Goal: Task Accomplishment & Management: Use online tool/utility

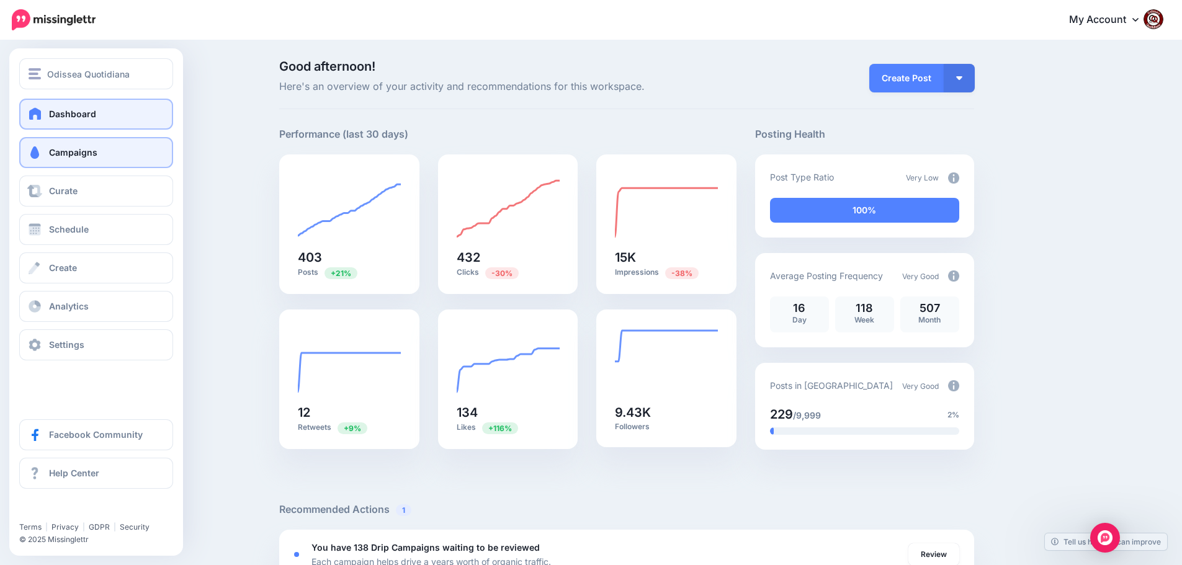
click at [99, 158] on link "Campaigns" at bounding box center [96, 152] width 154 height 31
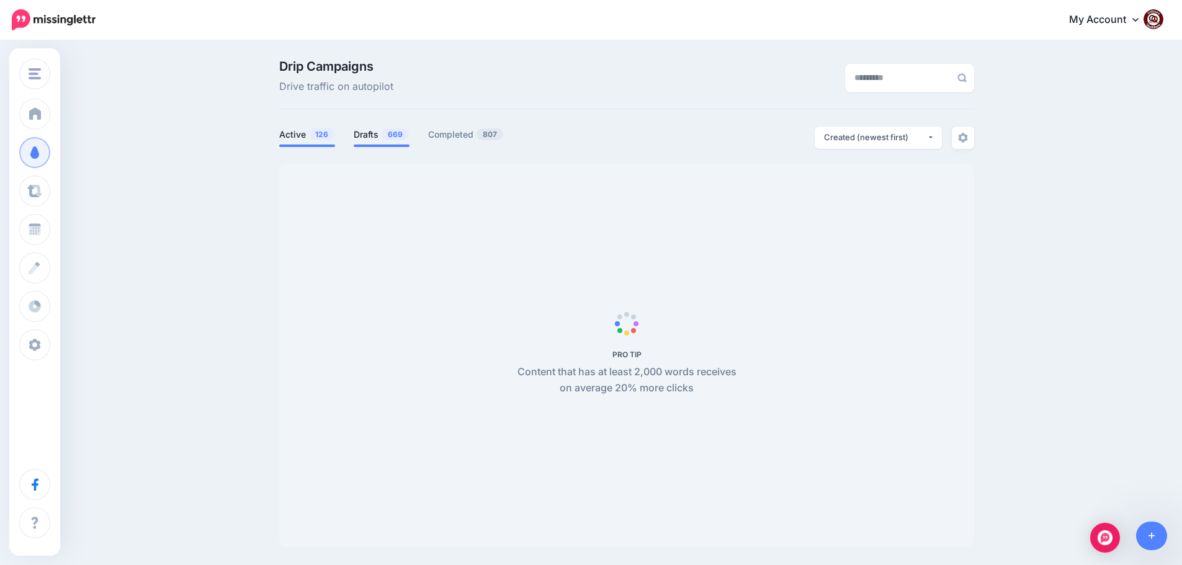
click at [373, 138] on link "Drafts 669" at bounding box center [382, 134] width 56 height 15
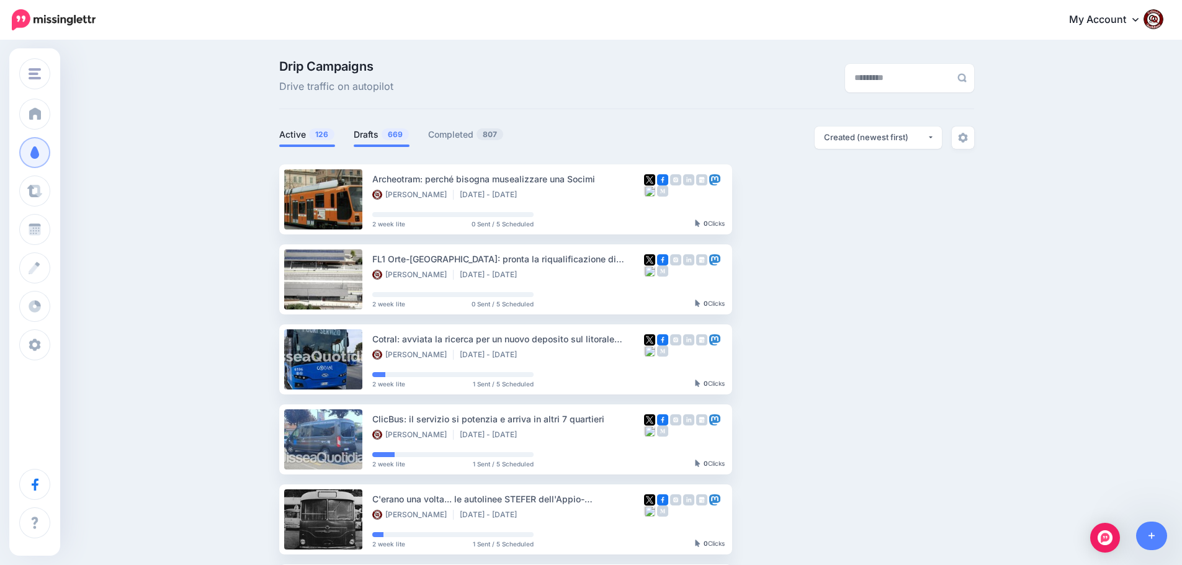
click at [371, 135] on link "Drafts 669" at bounding box center [382, 134] width 56 height 15
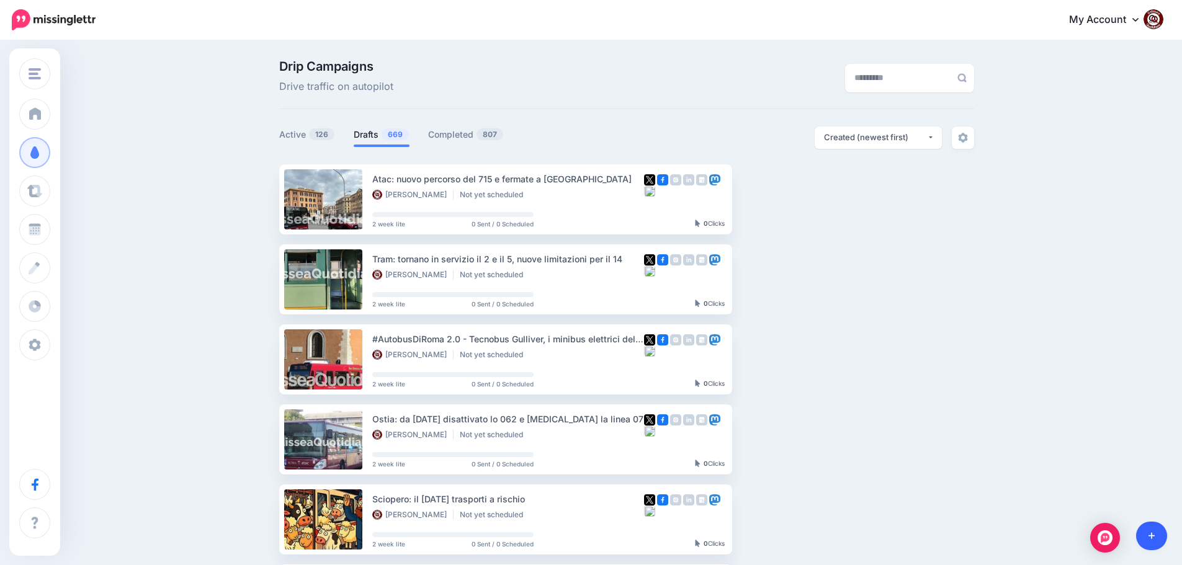
click at [1146, 539] on link at bounding box center [1153, 536] width 32 height 29
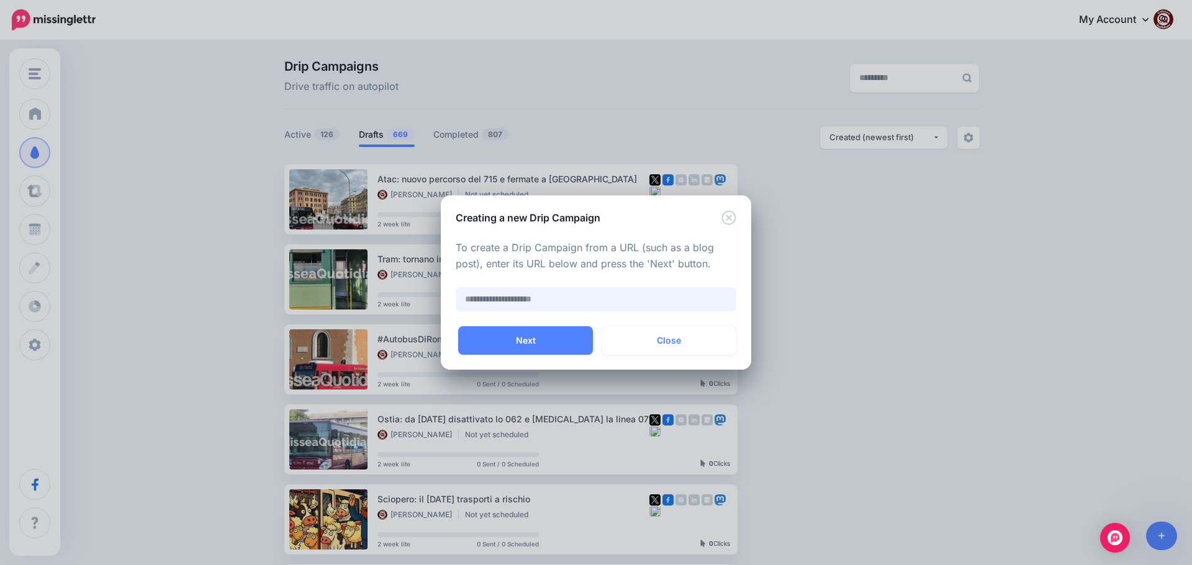
paste input "**********"
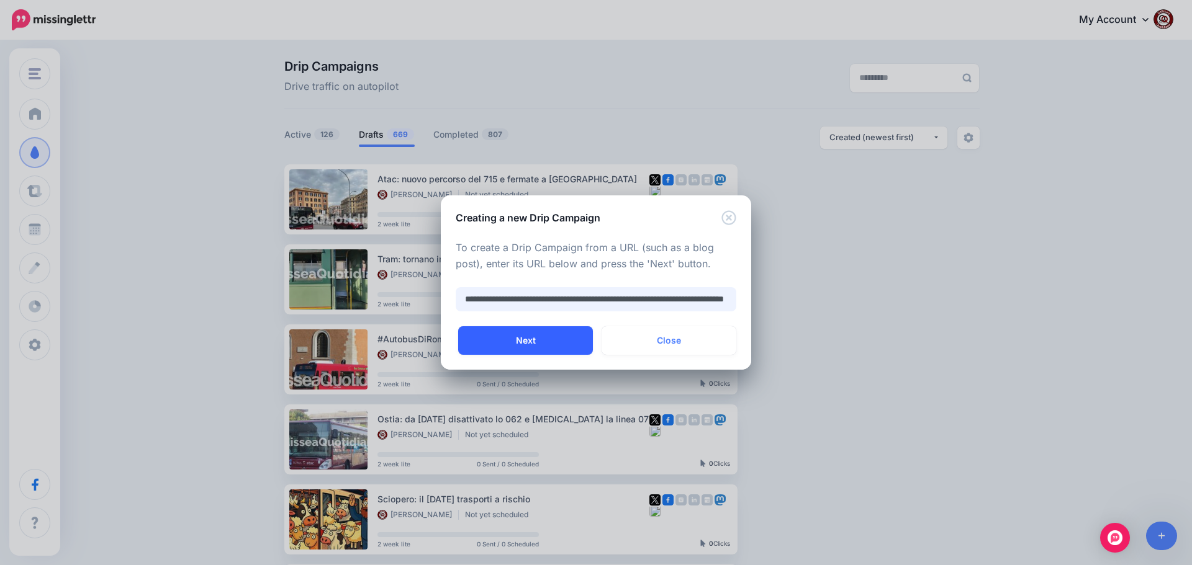
type input "**********"
click at [520, 341] on button "Next" at bounding box center [525, 341] width 135 height 29
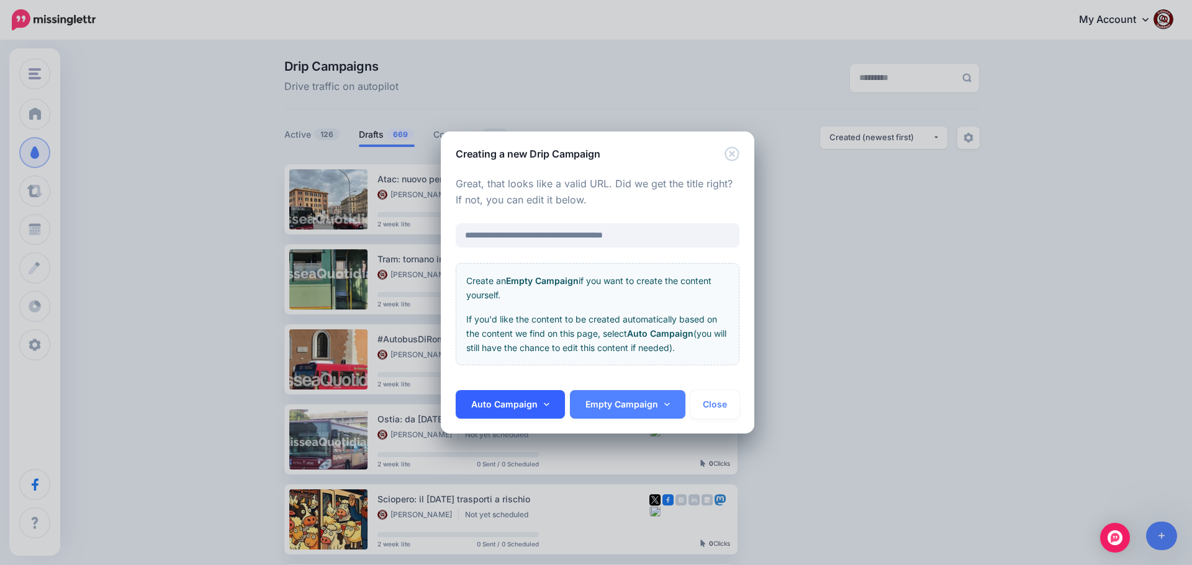
click at [529, 403] on link "Auto Campaign" at bounding box center [510, 404] width 109 height 29
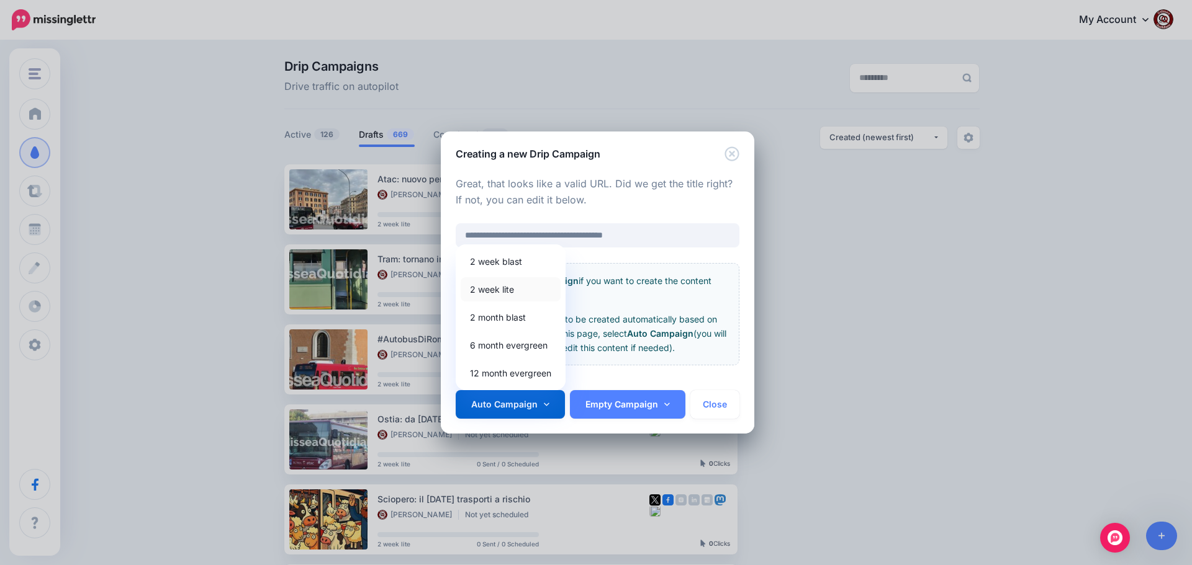
click at [504, 293] on link "2 week lite" at bounding box center [511, 289] width 100 height 24
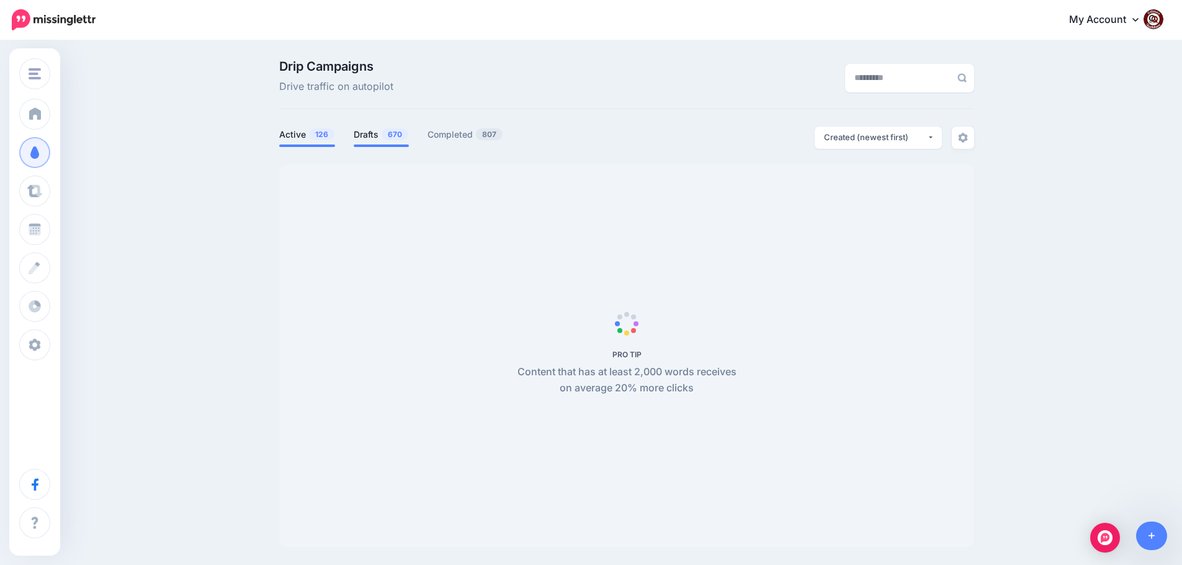
click at [369, 137] on link "Drafts 670" at bounding box center [381, 134] width 55 height 15
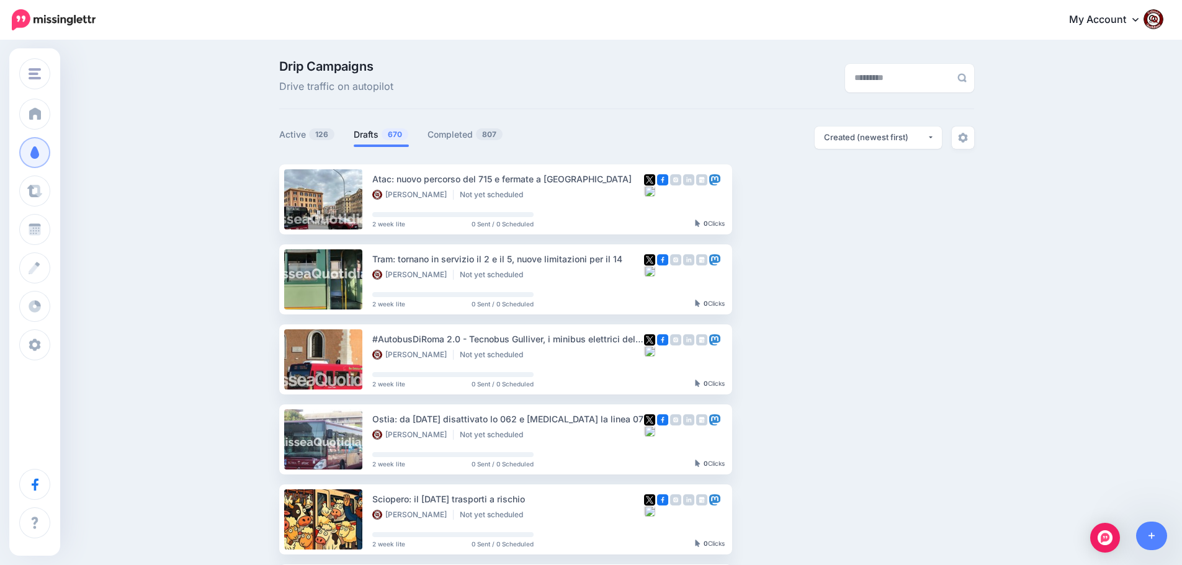
click at [366, 137] on link "Drafts 670" at bounding box center [381, 134] width 55 height 15
click at [879, 78] on input "text" at bounding box center [898, 78] width 106 height 29
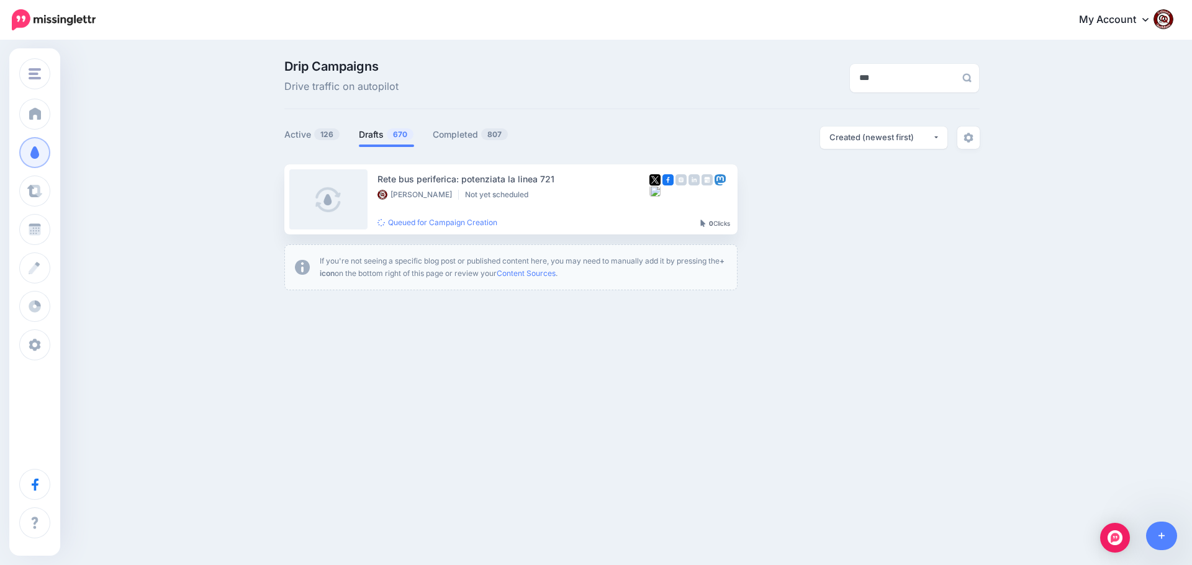
type input "***"
click at [850, 202] on button "button" at bounding box center [847, 199] width 22 height 22
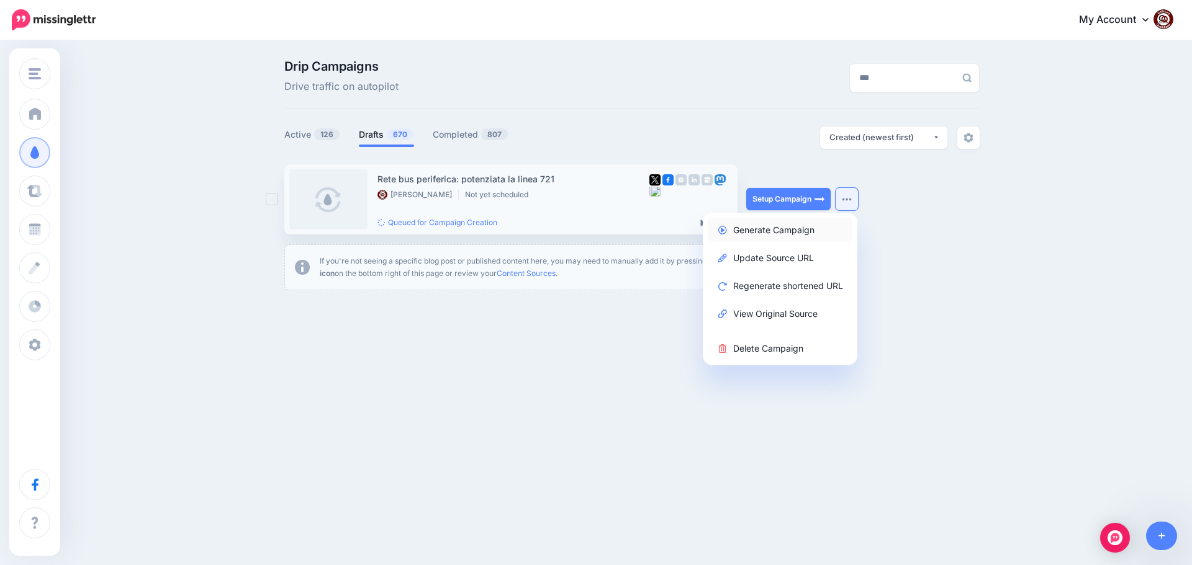
click at [788, 230] on link "Generate Campaign" at bounding box center [780, 230] width 145 height 24
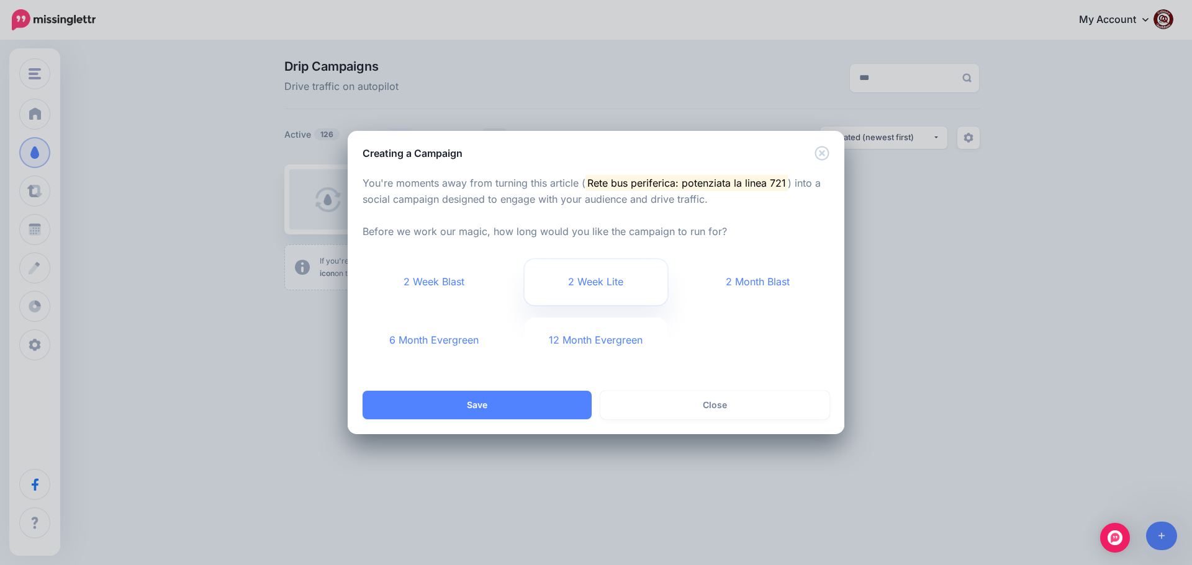
click at [598, 284] on link "2 Week Lite" at bounding box center [596, 282] width 143 height 46
click at [476, 403] on button "Save" at bounding box center [477, 405] width 229 height 29
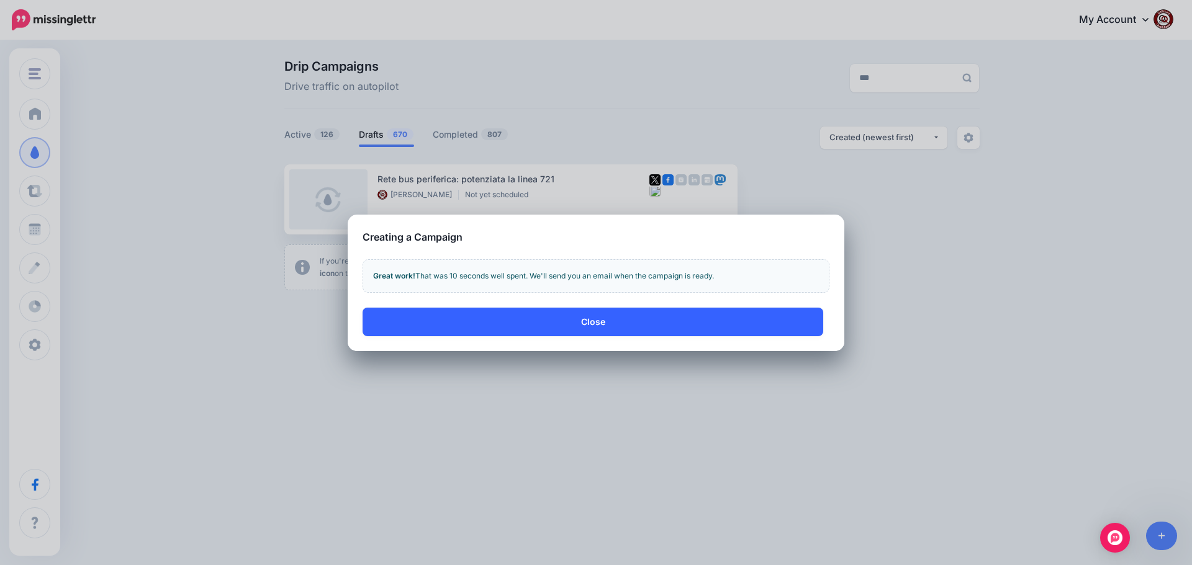
click at [518, 318] on button "Close" at bounding box center [593, 322] width 461 height 29
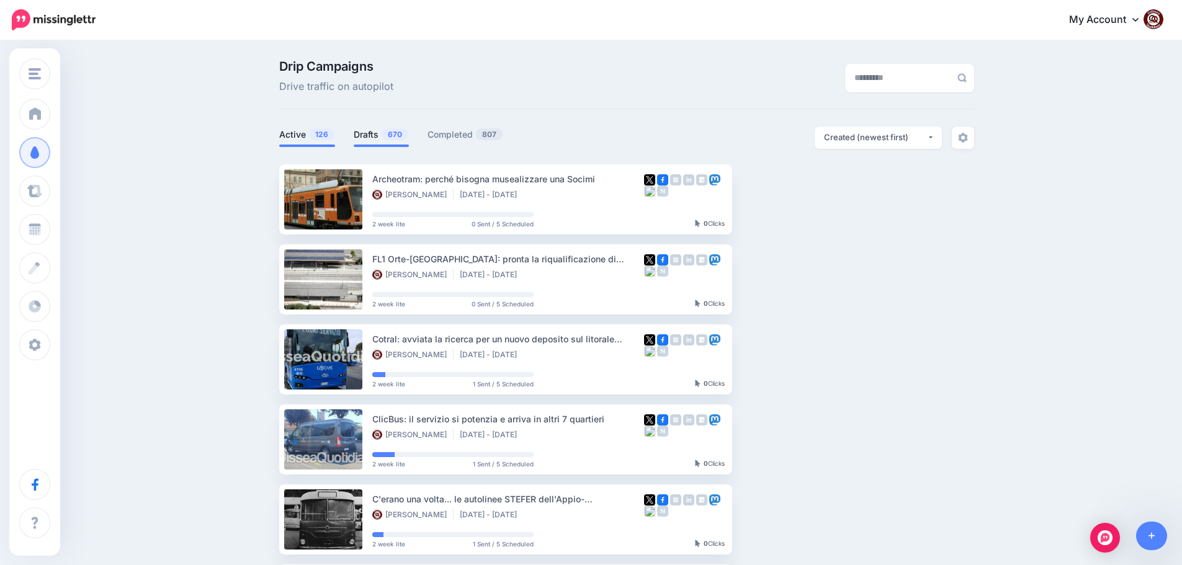
click at [385, 133] on link "Drafts 670" at bounding box center [381, 134] width 55 height 15
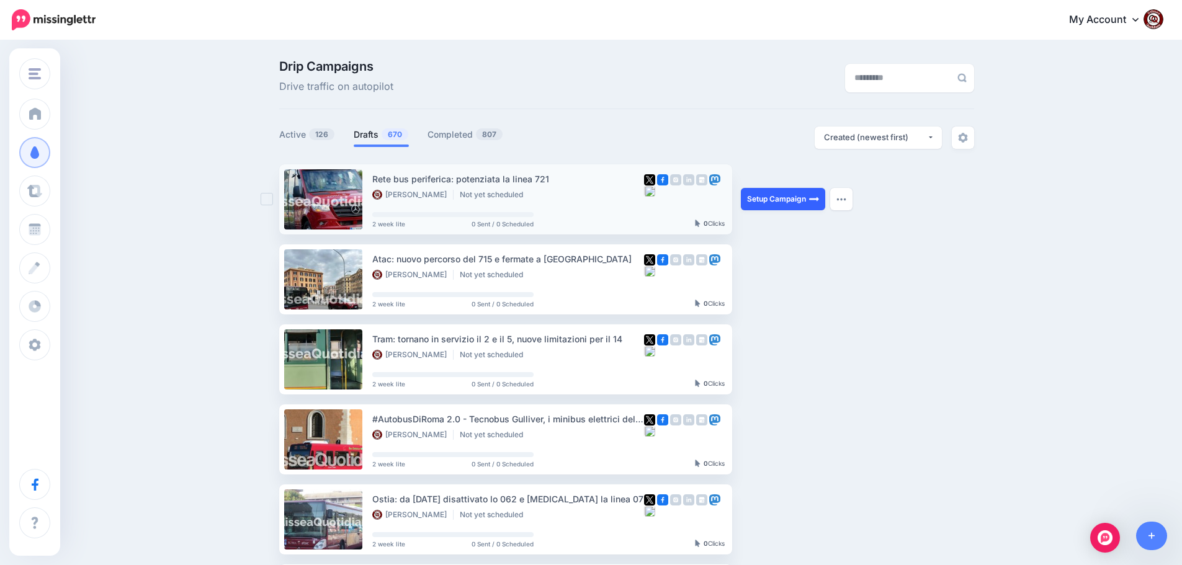
click at [770, 197] on link "Setup Campaign" at bounding box center [783, 199] width 84 height 22
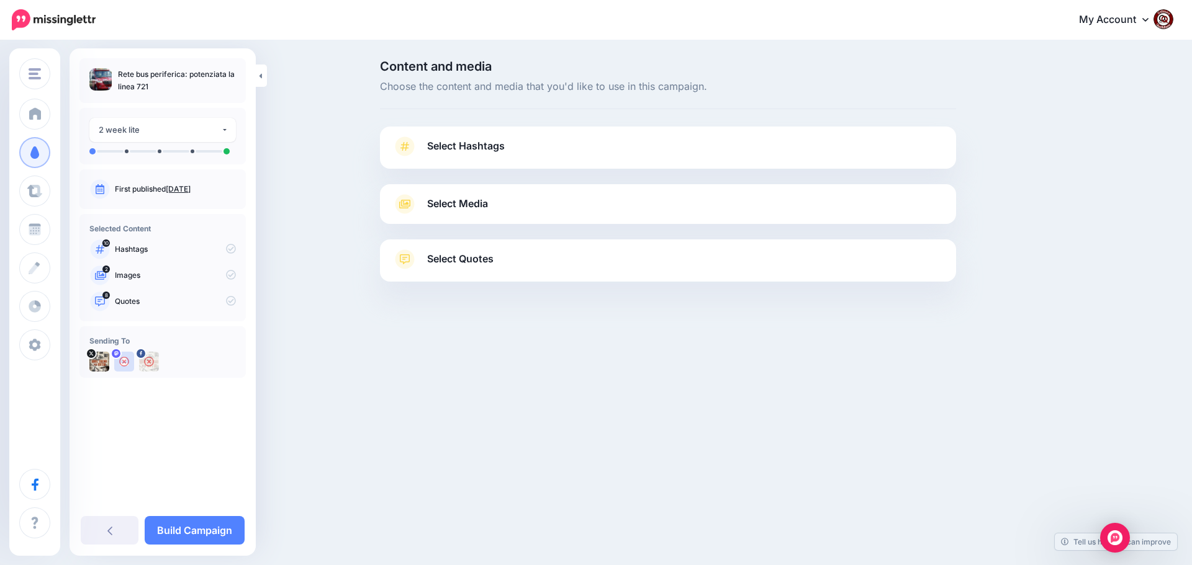
click at [458, 149] on span "Select Hashtags" at bounding box center [466, 146] width 78 height 17
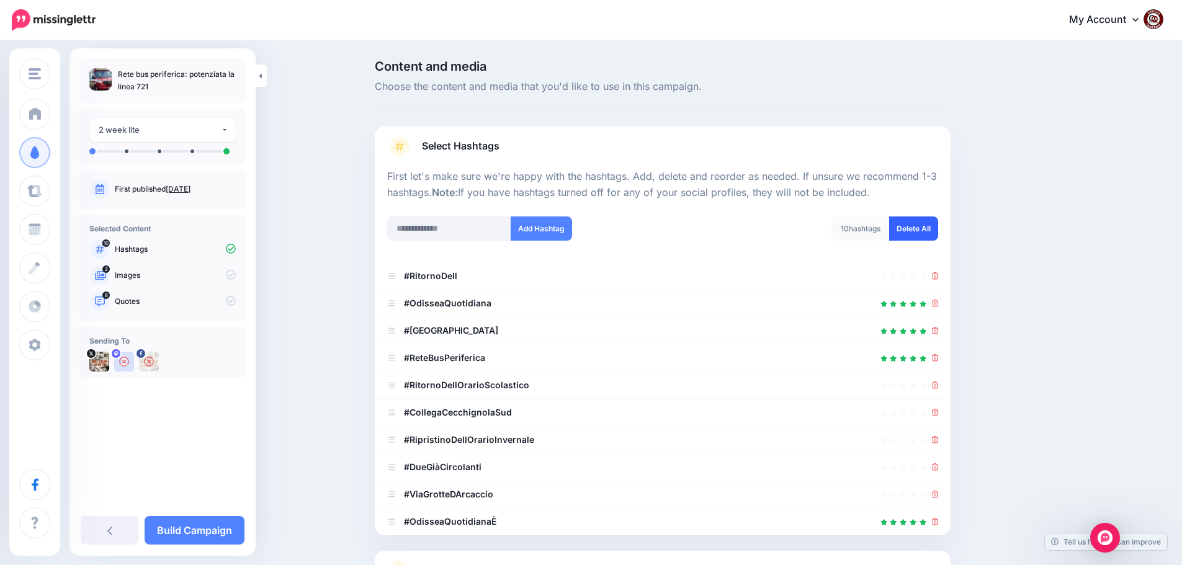
click at [915, 227] on link "Delete All" at bounding box center [914, 229] width 49 height 24
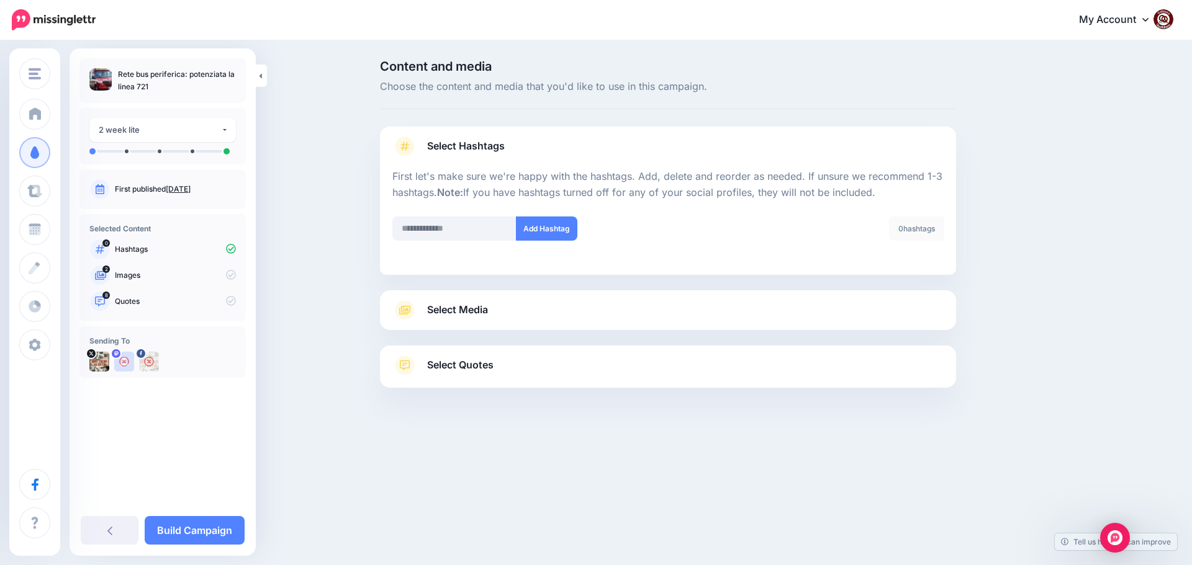
click at [471, 310] on span "Select Media" at bounding box center [457, 310] width 61 height 17
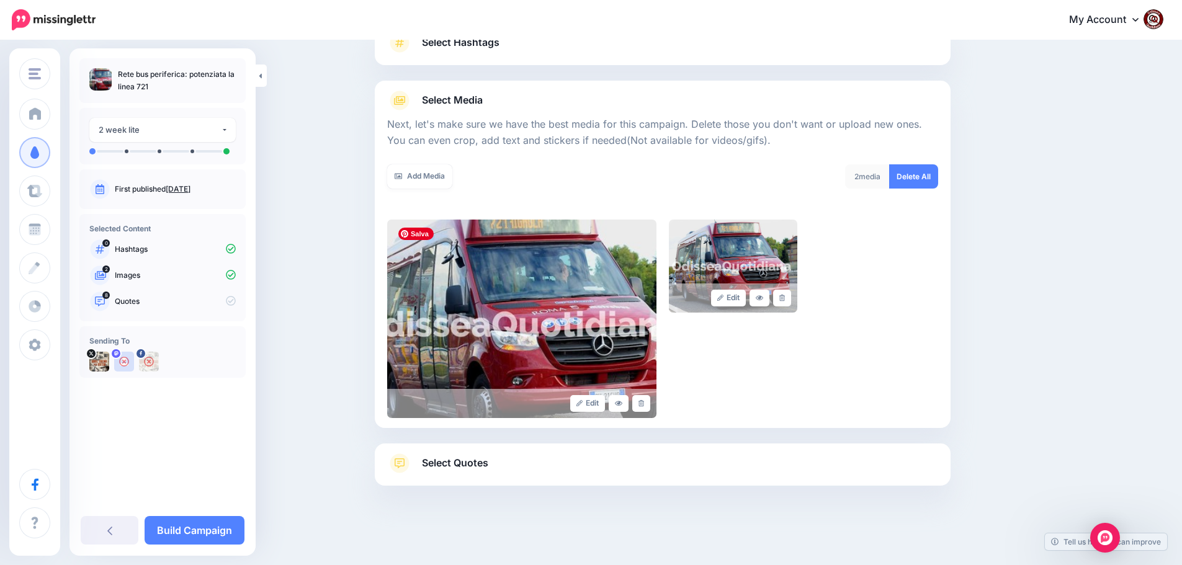
scroll to position [105, 0]
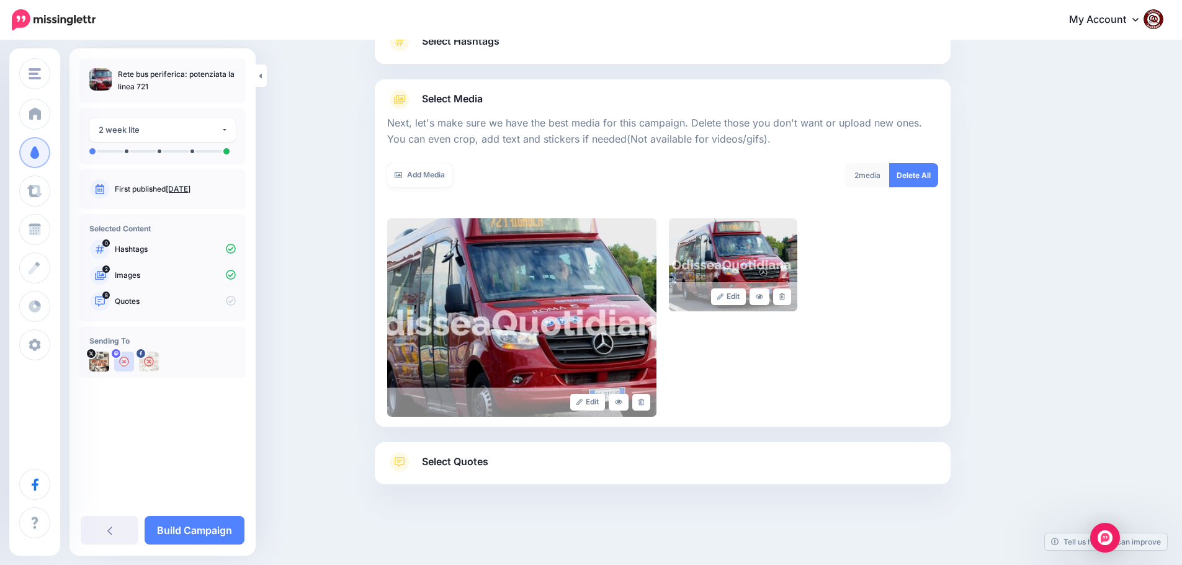
click at [466, 466] on span "Select Quotes" at bounding box center [455, 462] width 66 height 17
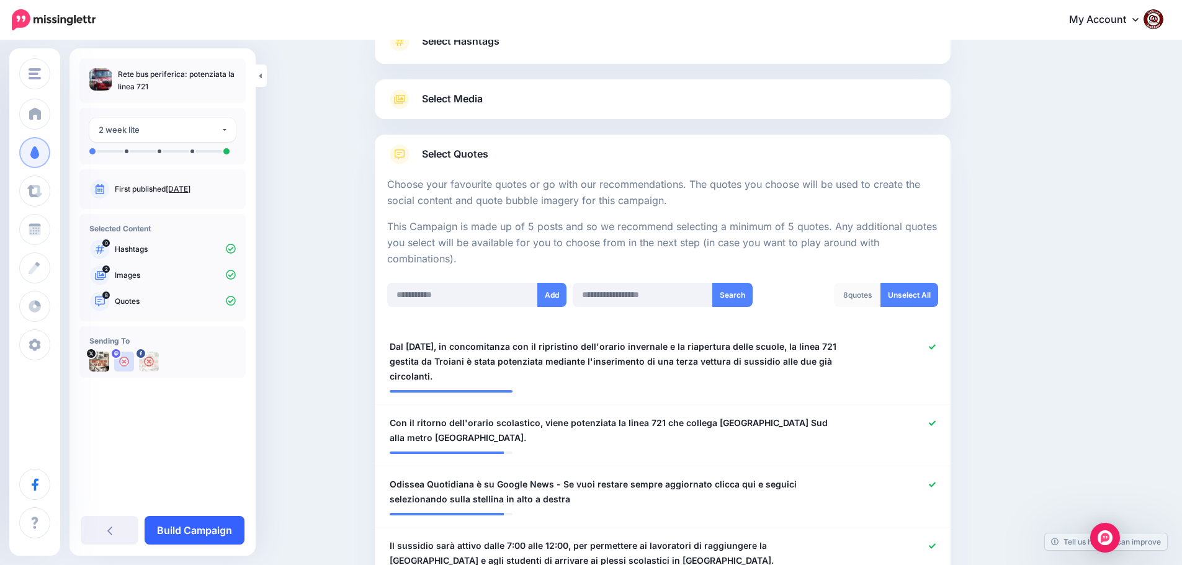
click at [198, 533] on link "Build Campaign" at bounding box center [195, 530] width 100 height 29
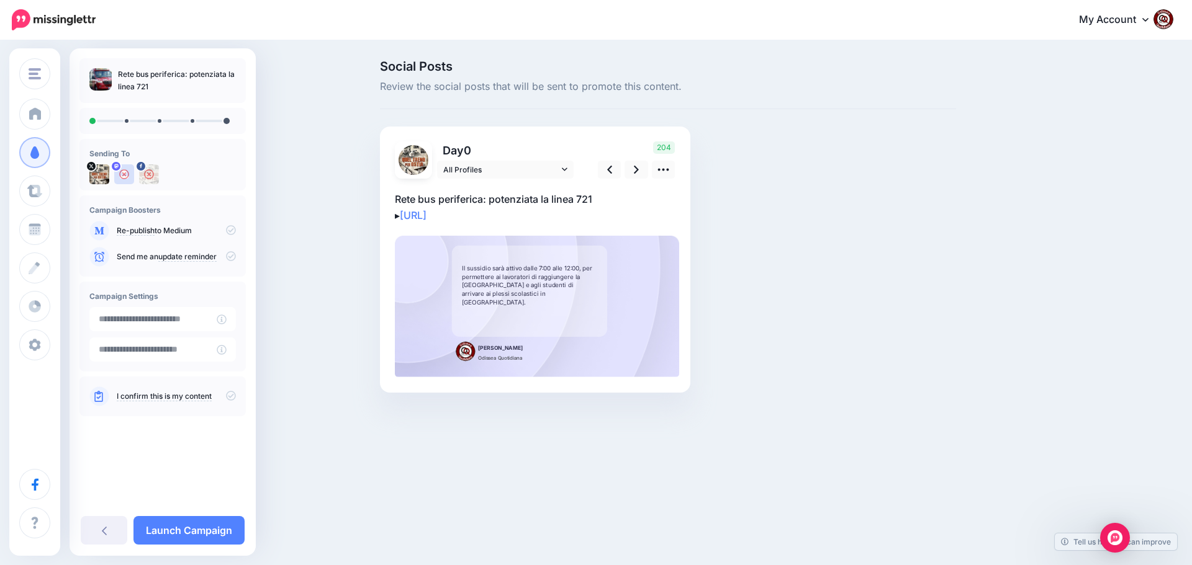
click at [518, 213] on p "Rete bus periferica: potenziata la linea 721 ▸ https://lttr.ai/Ai2MI" at bounding box center [535, 207] width 281 height 32
drag, startPoint x: 511, startPoint y: 215, endPoint x: 384, endPoint y: 202, distance: 127.9
click at [384, 202] on div "Day 0 All Profiles" at bounding box center [535, 260] width 310 height 266
paste textarea "**********"
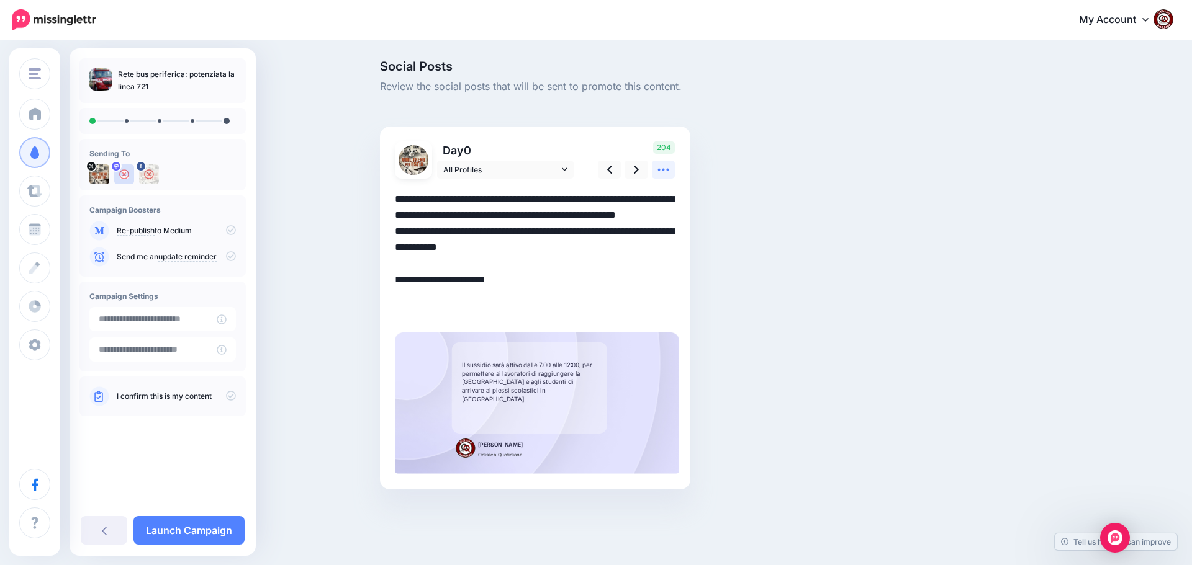
click at [666, 170] on icon at bounding box center [663, 169] width 13 height 13
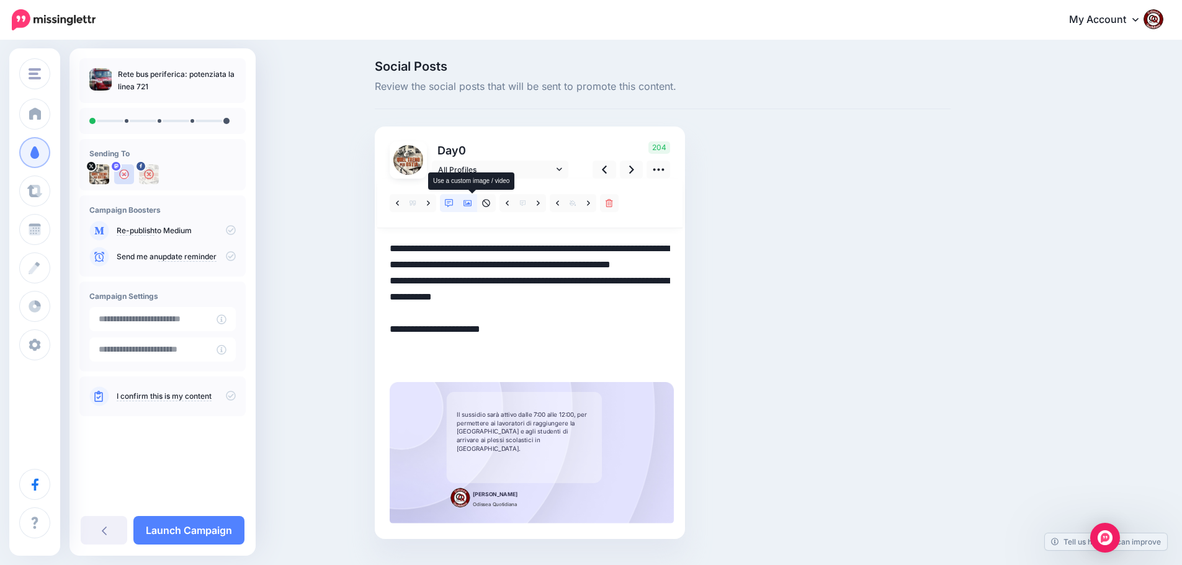
click at [470, 202] on icon at bounding box center [468, 203] width 9 height 9
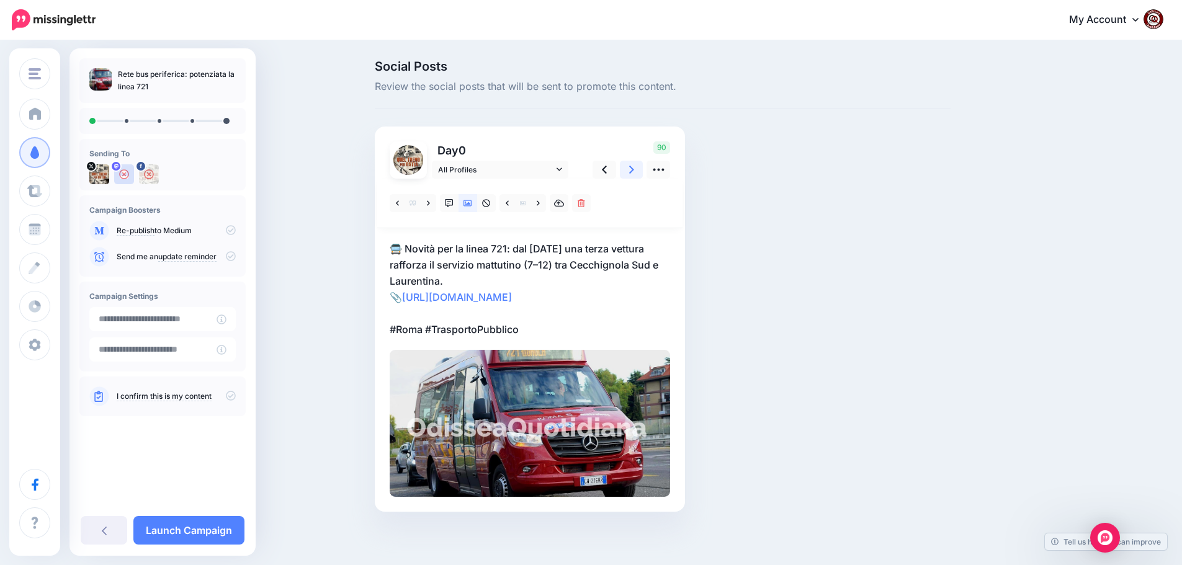
click at [631, 169] on link at bounding box center [632, 170] width 24 height 18
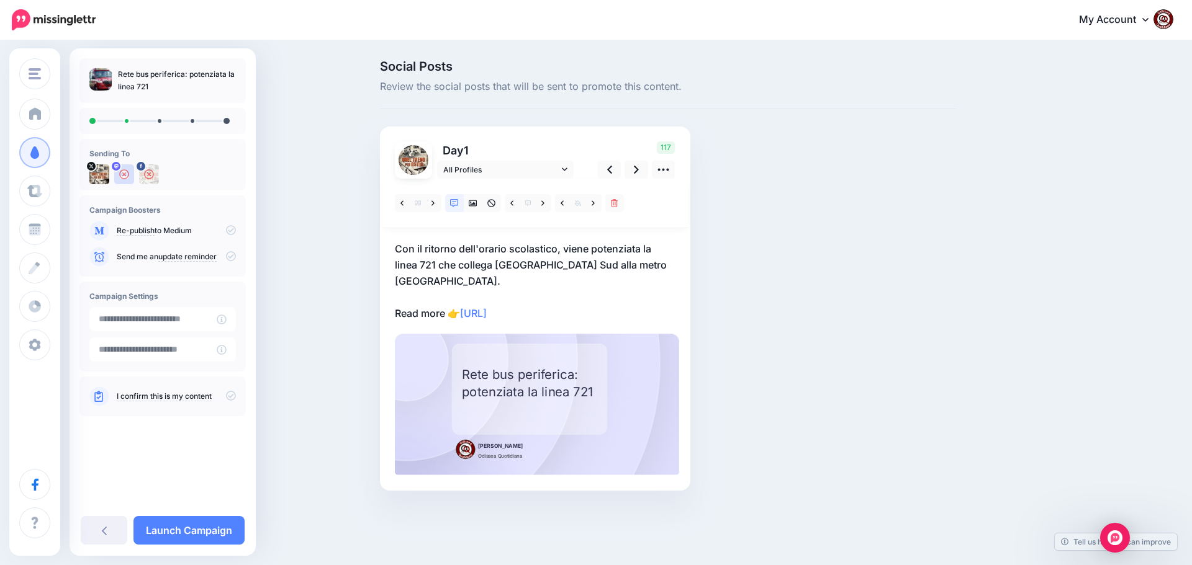
click at [563, 314] on p "Con il ritorno dell'orario scolastico, viene potenziata la linea 721 che colleg…" at bounding box center [535, 281] width 281 height 81
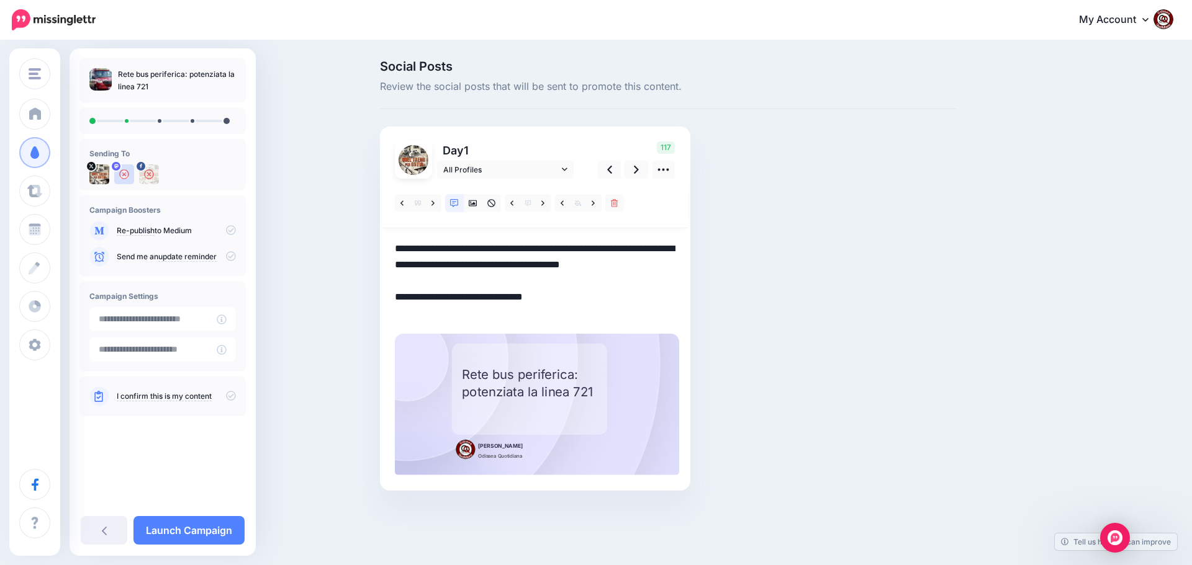
drag, startPoint x: 569, startPoint y: 312, endPoint x: 394, endPoint y: 242, distance: 188.0
click at [395, 242] on div "Rectangle" at bounding box center [535, 327] width 281 height 297
paste textarea "**********"
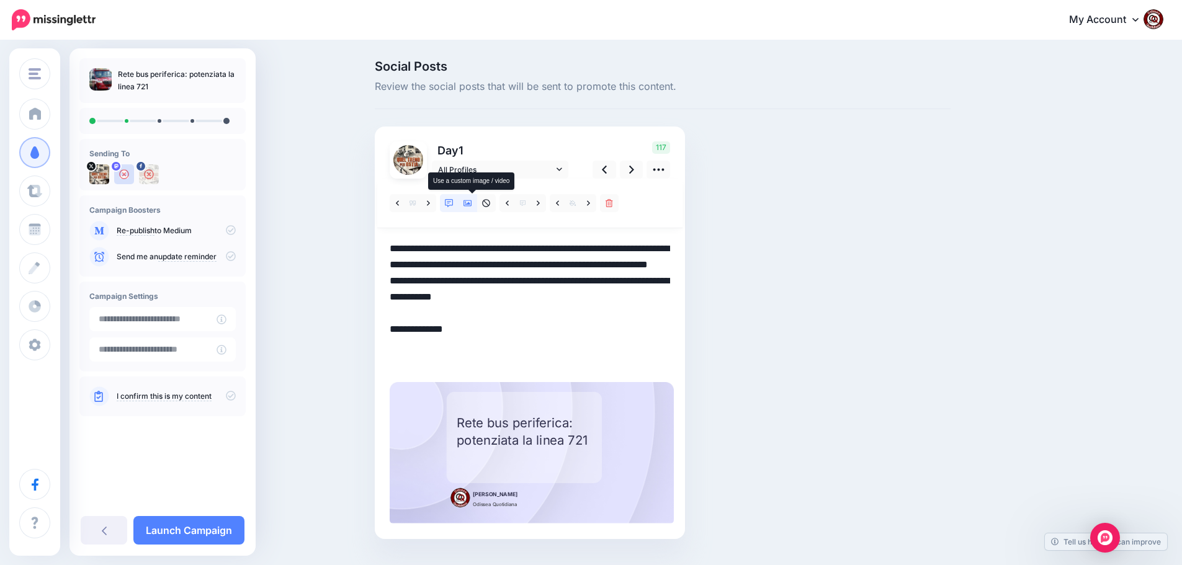
click at [472, 202] on icon at bounding box center [468, 203] width 9 height 6
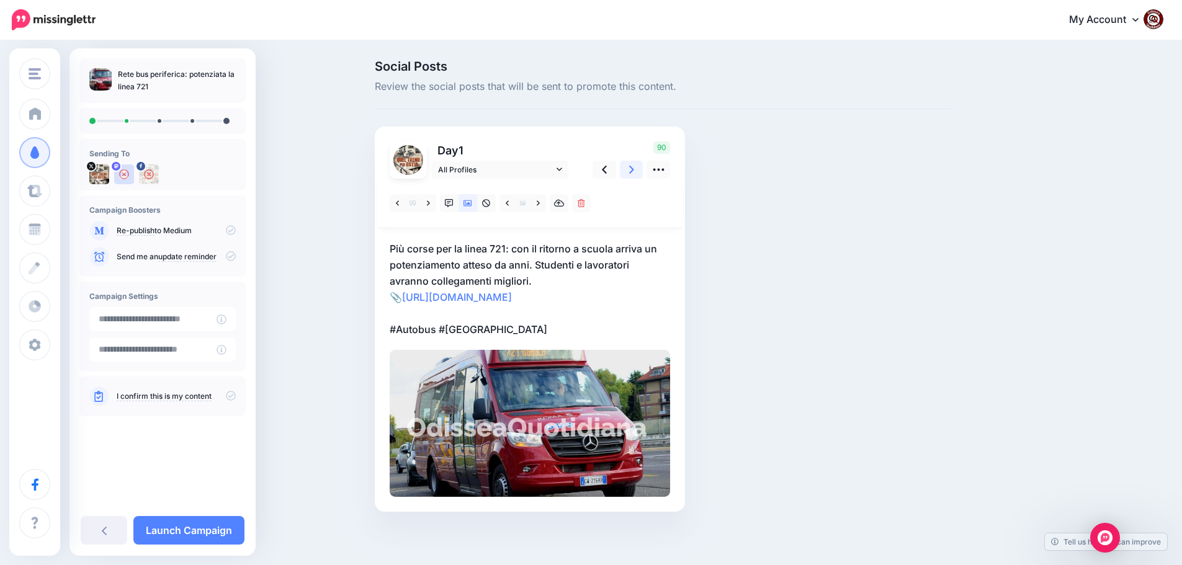
click at [634, 167] on icon at bounding box center [631, 169] width 5 height 13
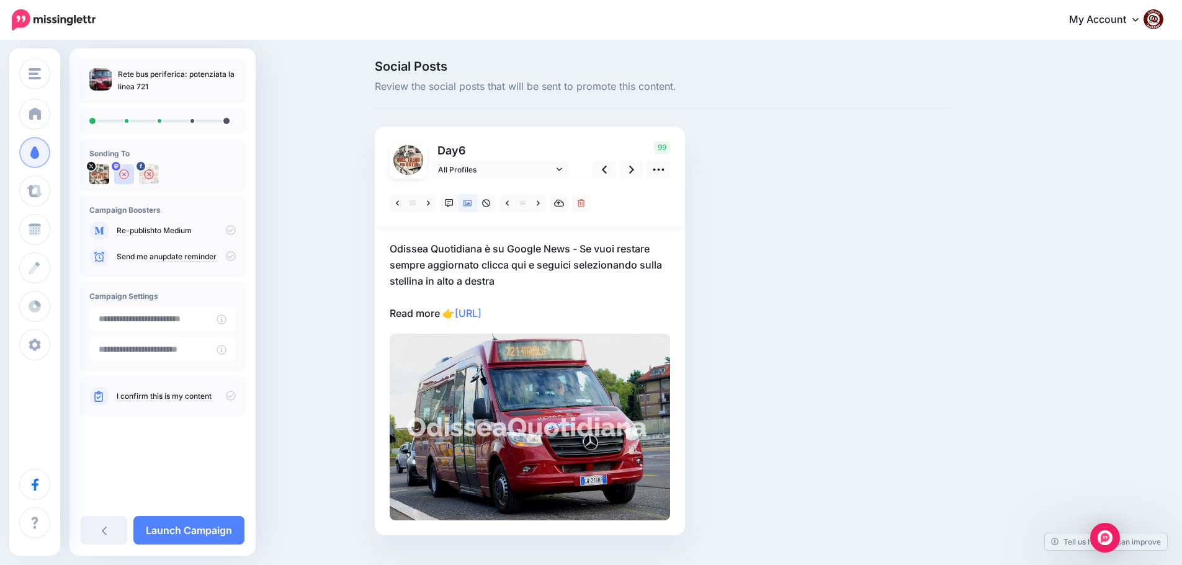
click at [590, 317] on p "Odissea Quotidiana è su Google News - Se vuoi restare sempre aggiornato clicca …" at bounding box center [530, 281] width 281 height 81
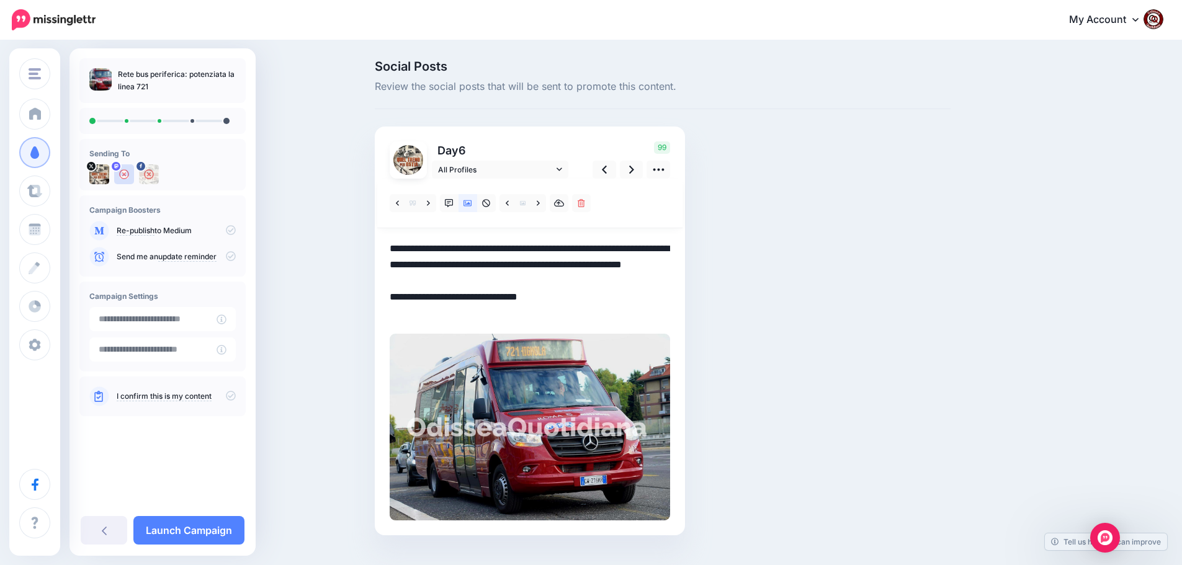
drag, startPoint x: 569, startPoint y: 312, endPoint x: 377, endPoint y: 244, distance: 203.4
click at [377, 244] on div "Social Posts Review the social posts that will be sent to promote this content.…" at bounding box center [663, 316] width 595 height 513
paste textarea "**********"
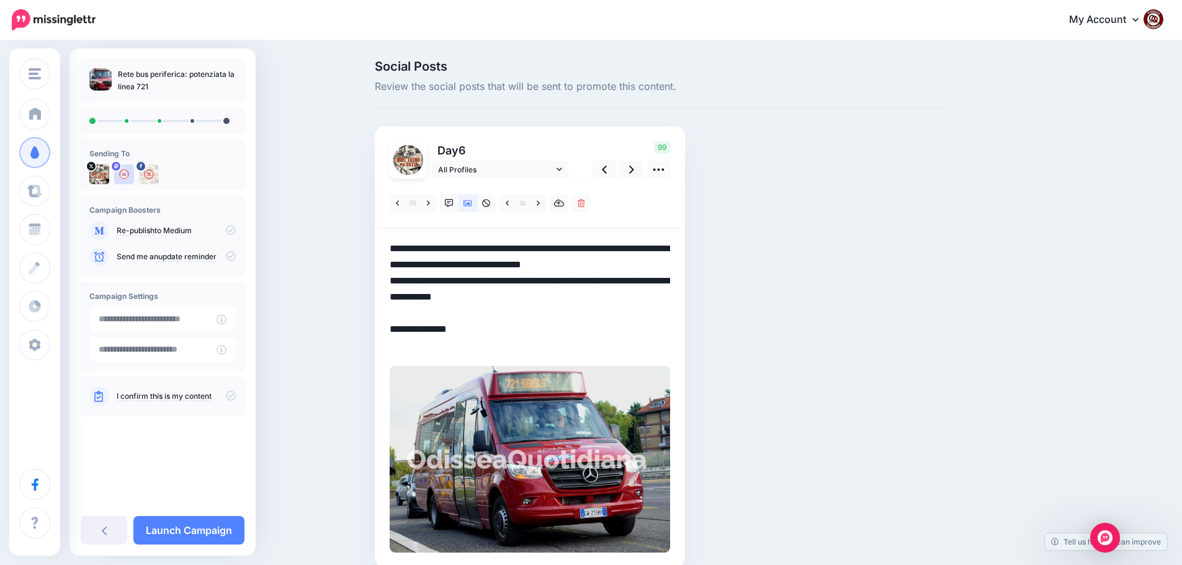
click at [625, 269] on textarea "**********" at bounding box center [530, 297] width 281 height 113
click at [634, 164] on icon at bounding box center [631, 169] width 5 height 13
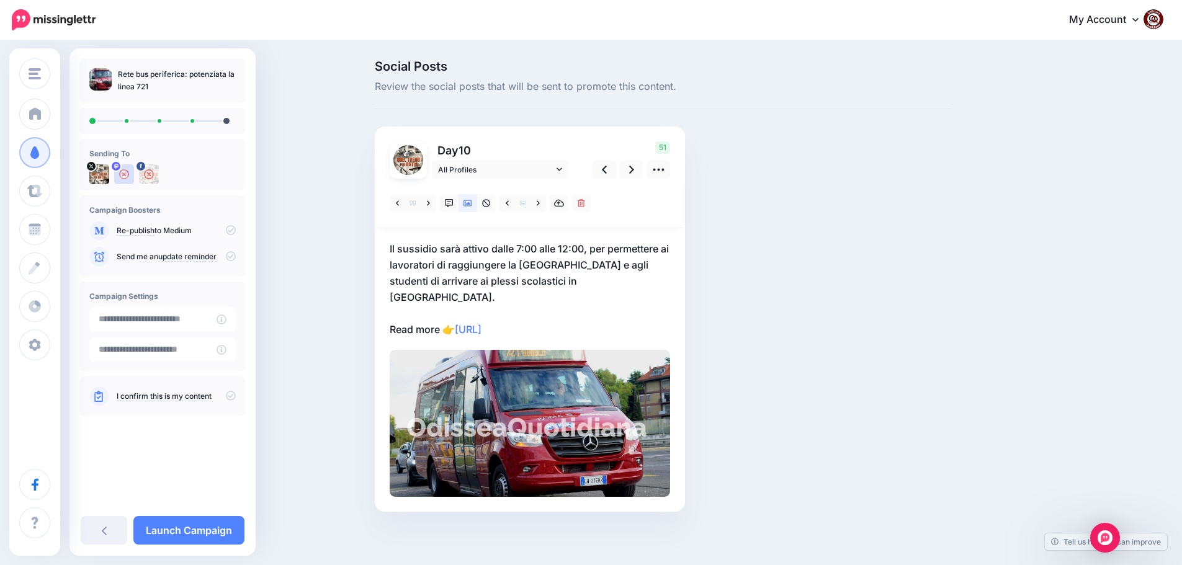
click at [591, 333] on p "Il sussidio sarà attivo dalle 7:00 alle 12:00, per permettere ai lavoratori di …" at bounding box center [530, 289] width 281 height 97
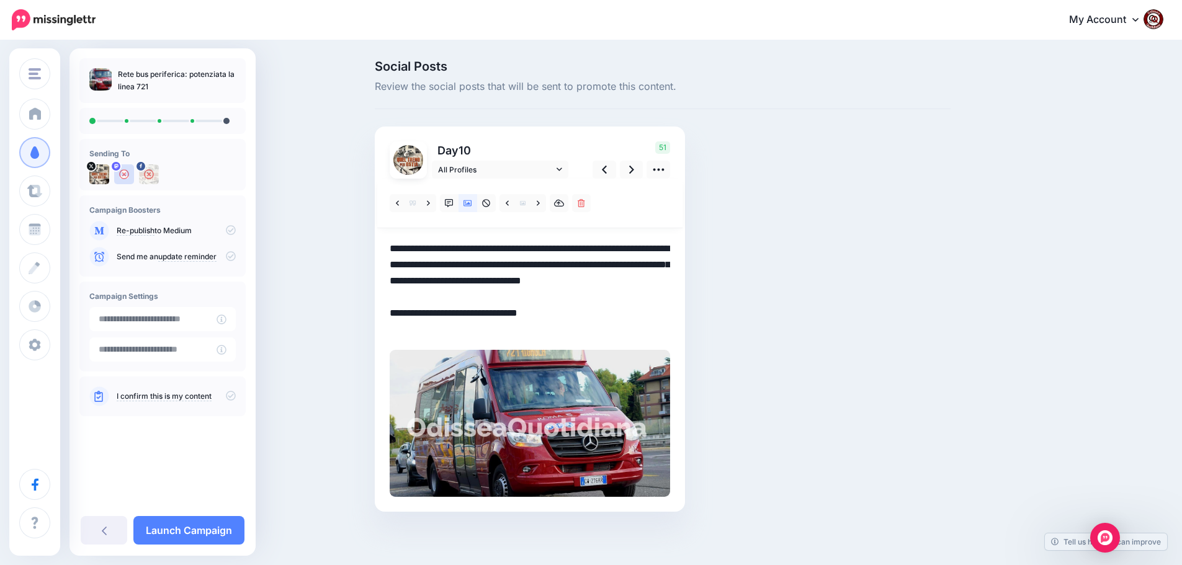
drag, startPoint x: 582, startPoint y: 333, endPoint x: 375, endPoint y: 252, distance: 222.7
click at [375, 252] on div "Social Posts Review the social posts that will be sent to promote this content.…" at bounding box center [663, 304] width 595 height 489
paste textarea "**********"
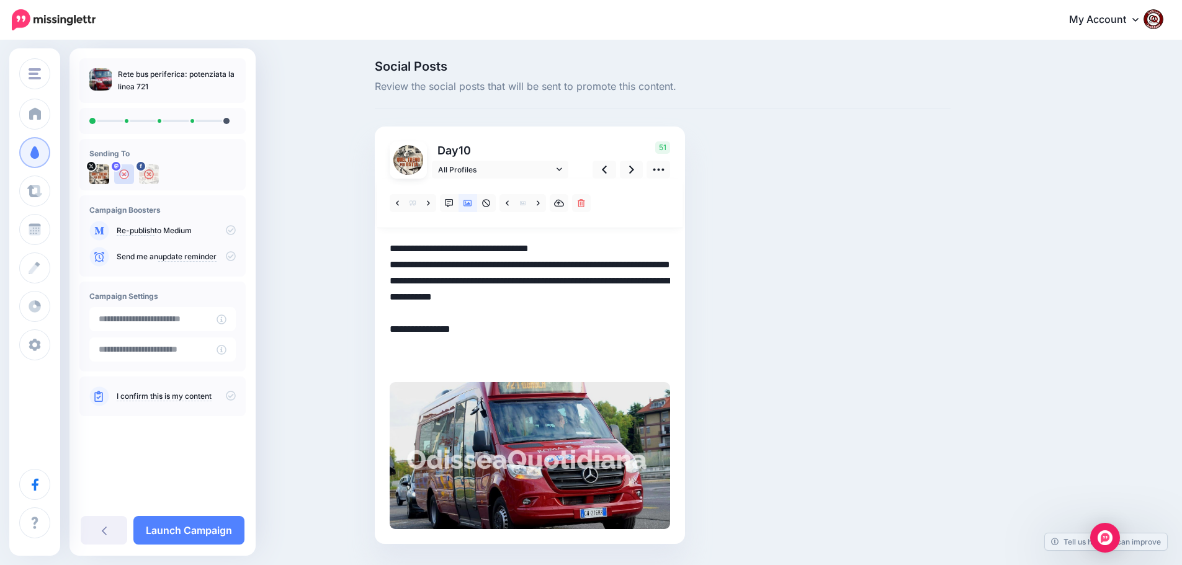
click at [494, 280] on textarea "**********" at bounding box center [530, 305] width 281 height 129
click at [639, 169] on link at bounding box center [632, 170] width 24 height 18
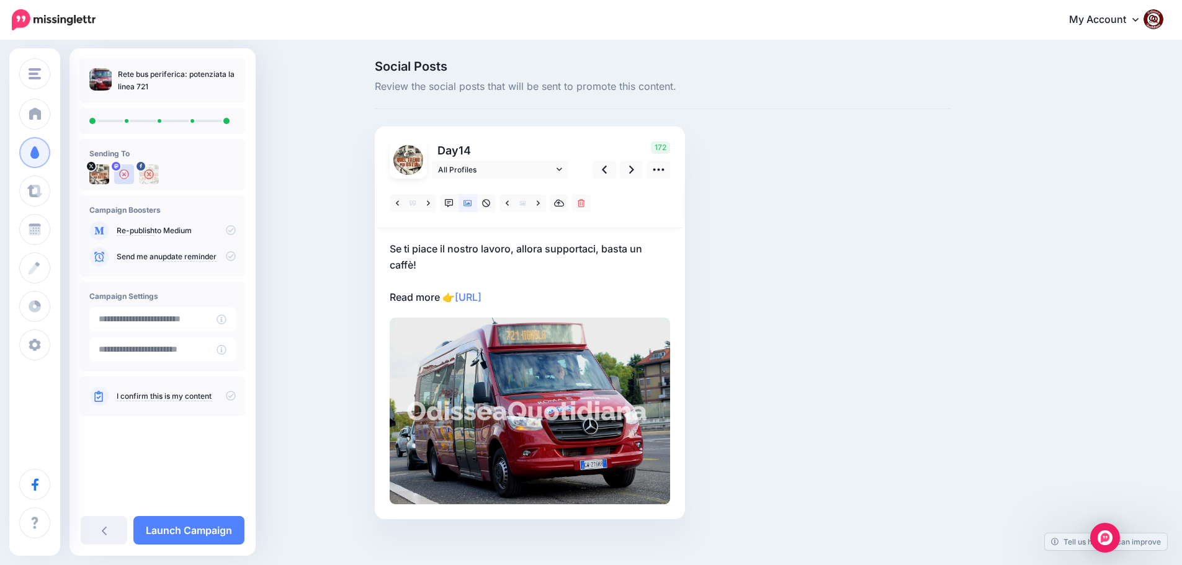
drag, startPoint x: 592, startPoint y: 294, endPoint x: 567, endPoint y: 297, distance: 24.5
click at [589, 294] on p "Se ti piace il nostro lavoro, allora supportaci, basta un caffè! Read more 👉 ht…" at bounding box center [530, 273] width 281 height 65
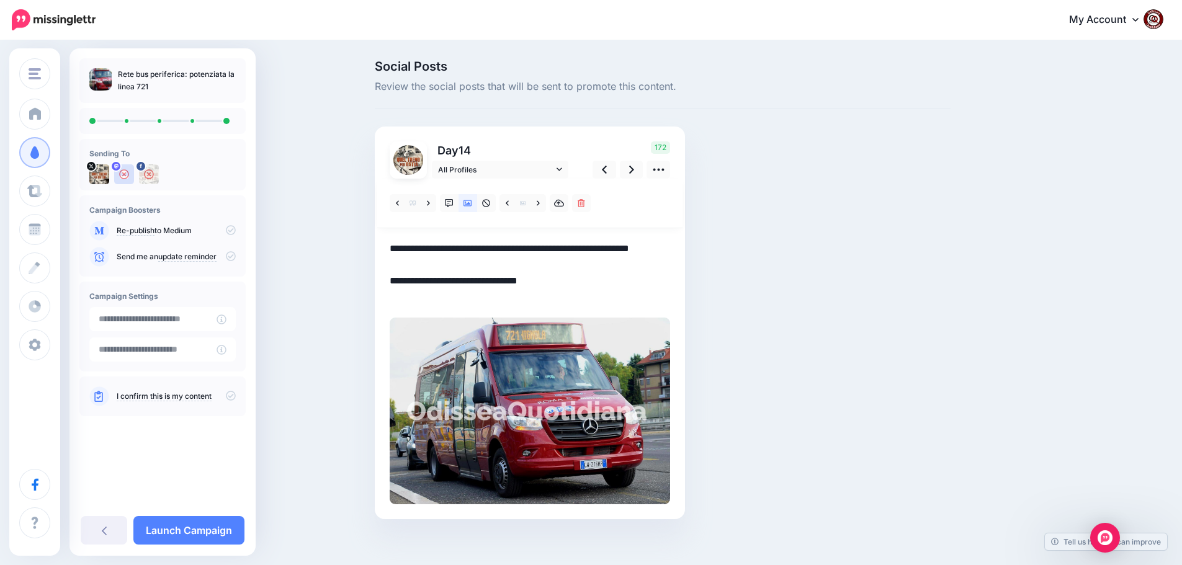
drag, startPoint x: 567, startPoint y: 297, endPoint x: 386, endPoint y: 248, distance: 187.3
click at [386, 248] on div "Day 14 All Profiles" at bounding box center [530, 323] width 310 height 393
paste textarea "**********"
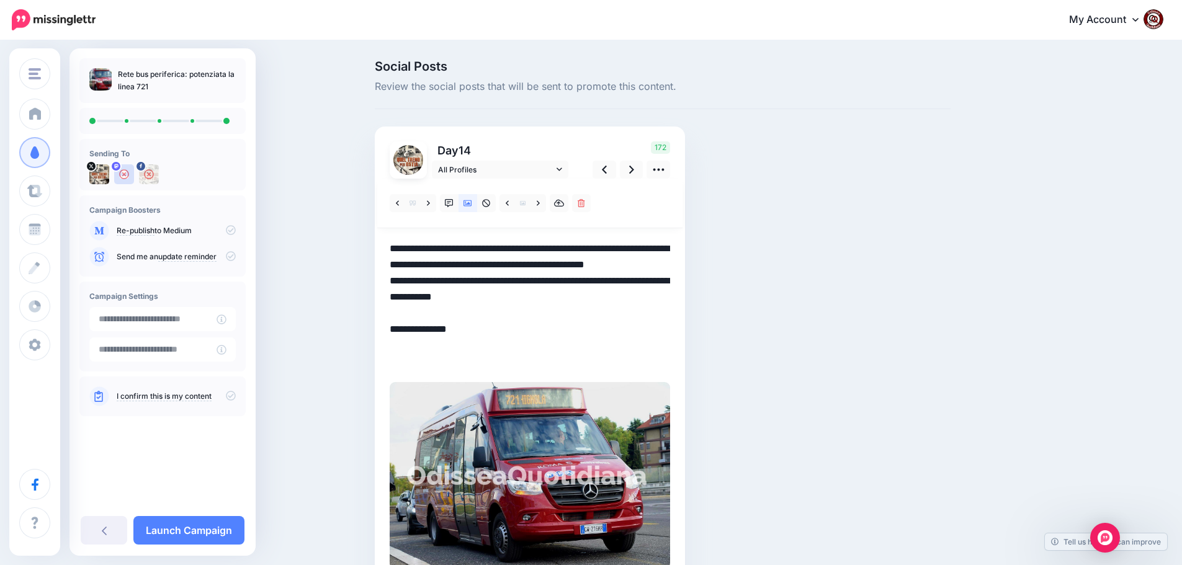
click at [459, 283] on textarea "**********" at bounding box center [530, 305] width 281 height 129
type textarea "**********"
click at [634, 172] on icon at bounding box center [631, 170] width 5 height 8
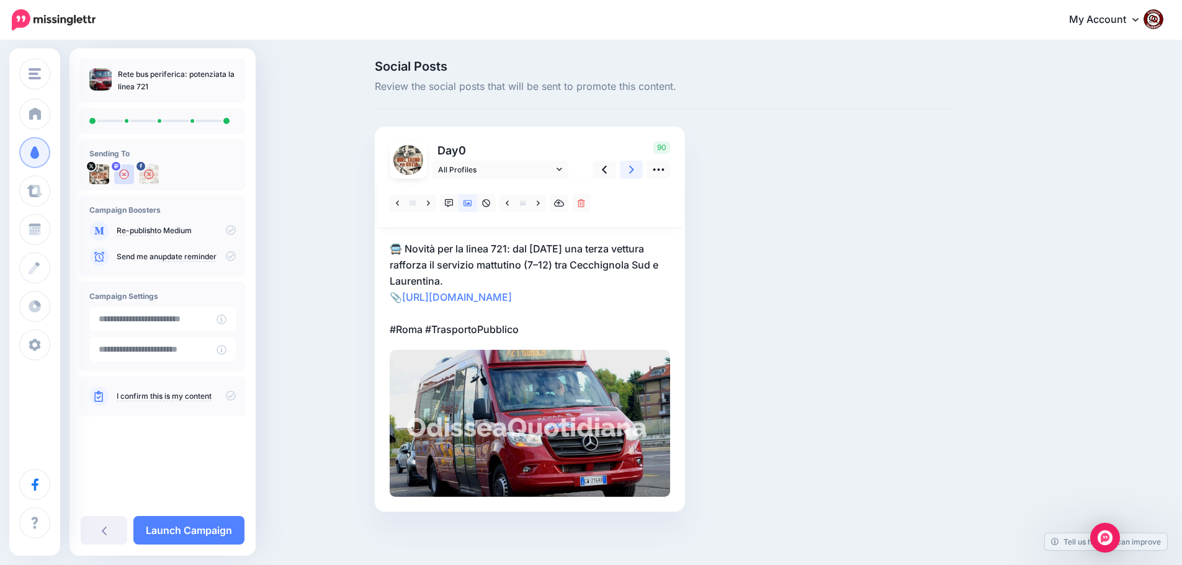
click at [634, 172] on icon at bounding box center [631, 170] width 5 height 8
click at [207, 528] on link "Launch Campaign" at bounding box center [188, 530] width 111 height 29
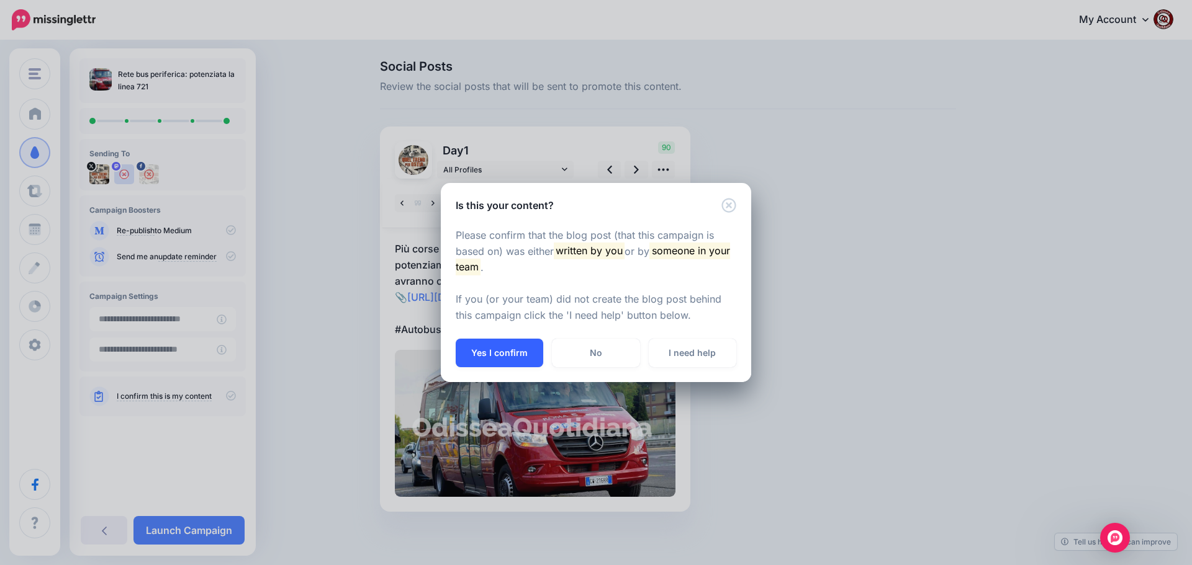
click at [508, 349] on button "Yes I confirm" at bounding box center [500, 353] width 88 height 29
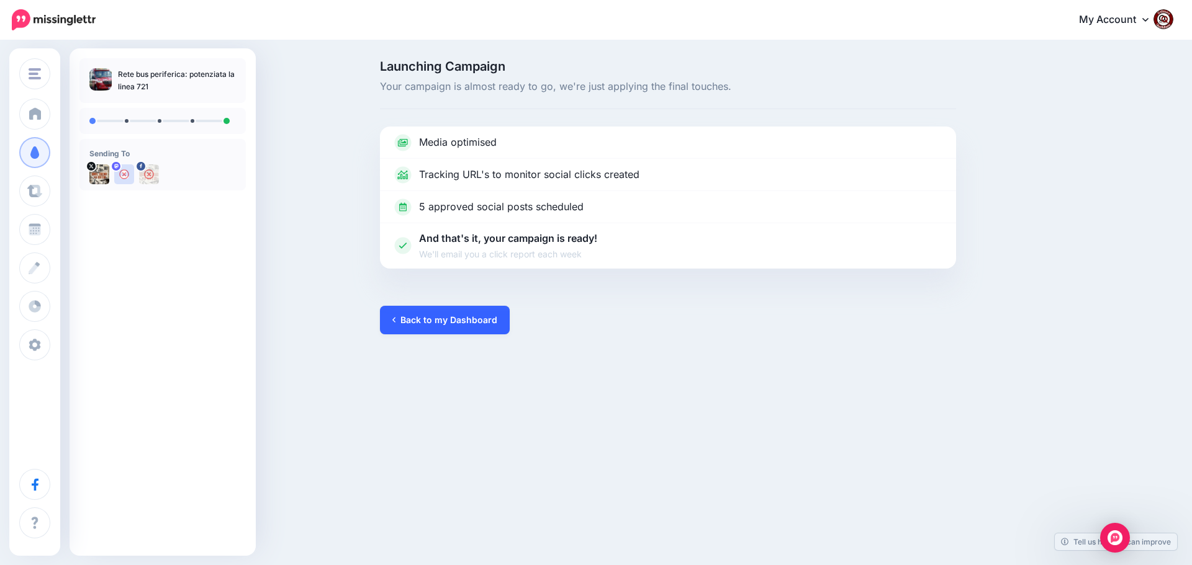
click at [438, 315] on link "Back to my Dashboard" at bounding box center [445, 320] width 130 height 29
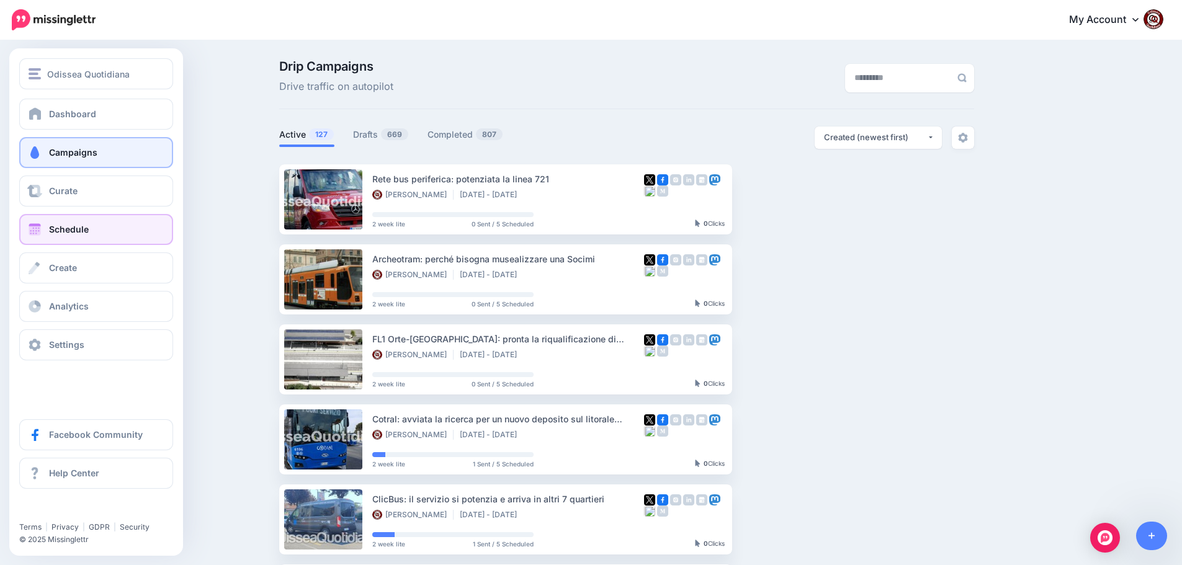
click at [49, 225] on span "Schedule" at bounding box center [69, 229] width 40 height 11
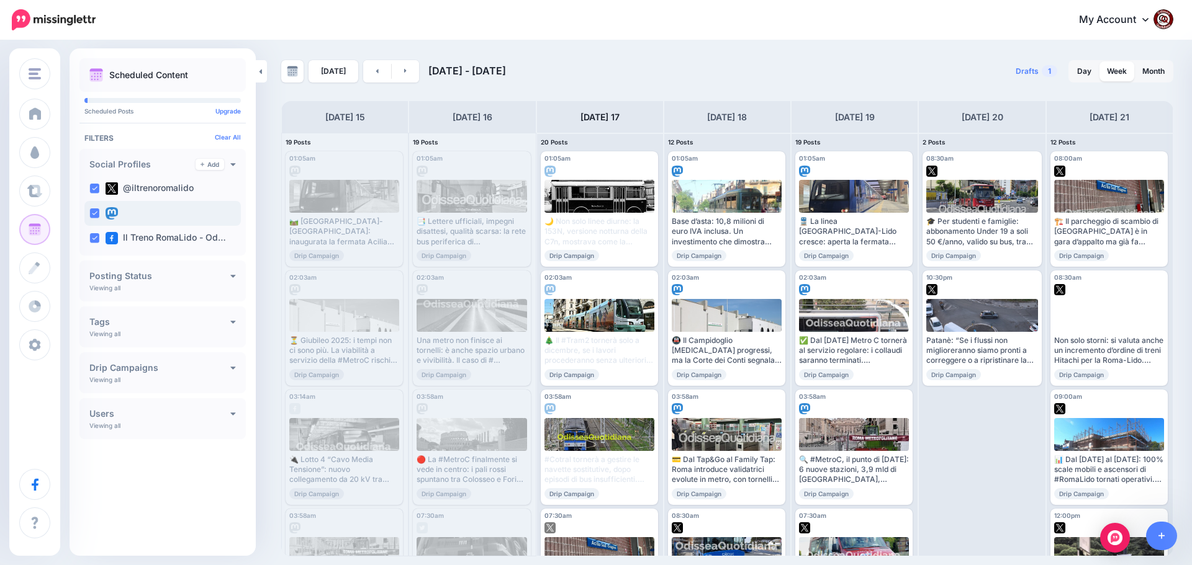
click at [96, 214] on ins at bounding box center [94, 214] width 10 height 10
